Goal: Task Accomplishment & Management: Complete application form

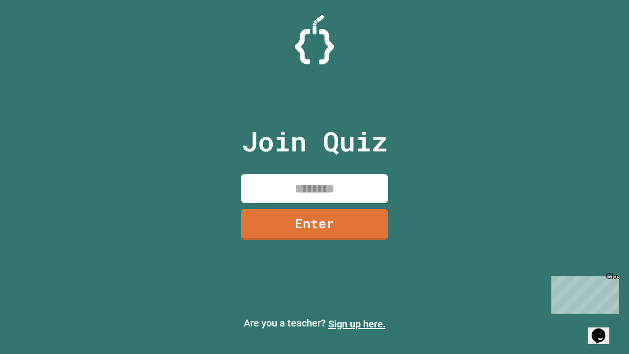
click at [357, 324] on link "Sign up here." at bounding box center [356, 324] width 57 height 12
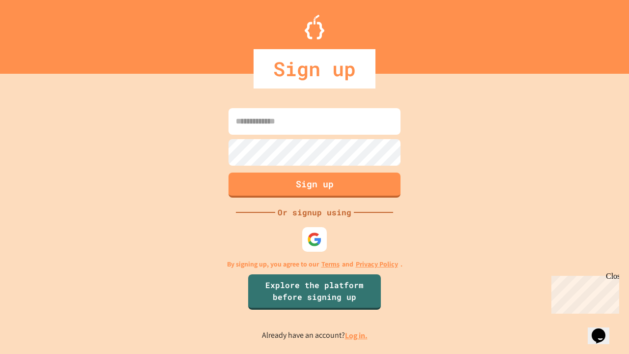
click at [357, 335] on link "Log in." at bounding box center [356, 335] width 23 height 10
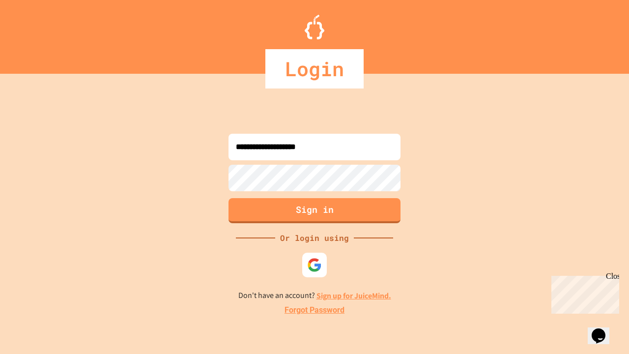
type input "**********"
